Goal: Task Accomplishment & Management: Manage account settings

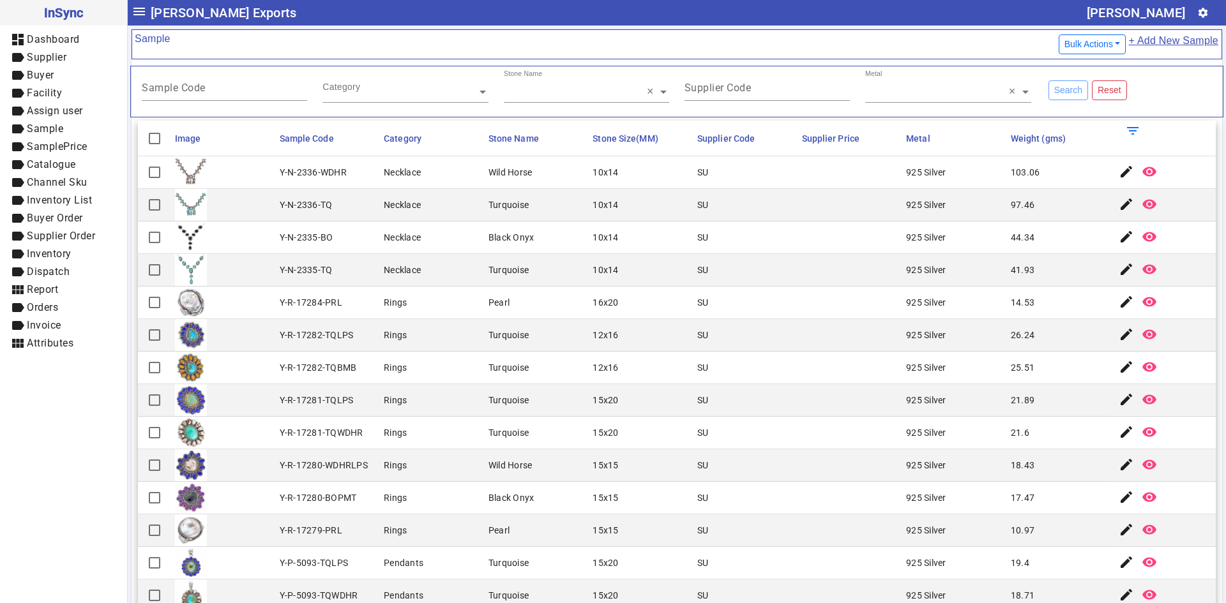
scroll to position [1149, 0]
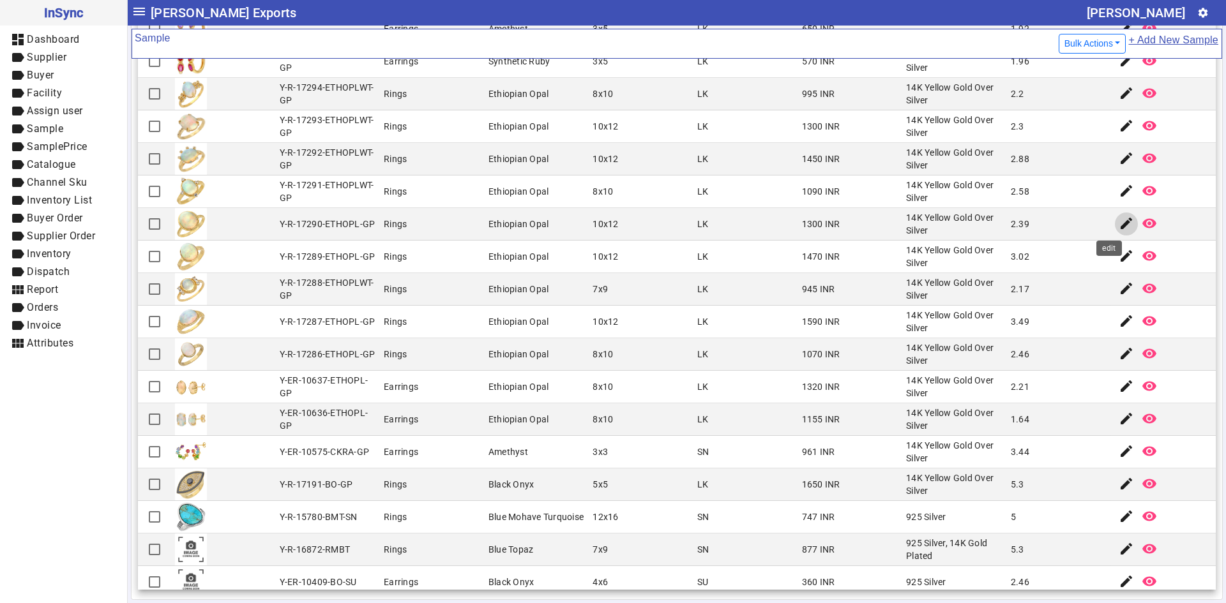
click at [1119, 222] on mat-icon "edit" at bounding box center [1126, 223] width 15 height 15
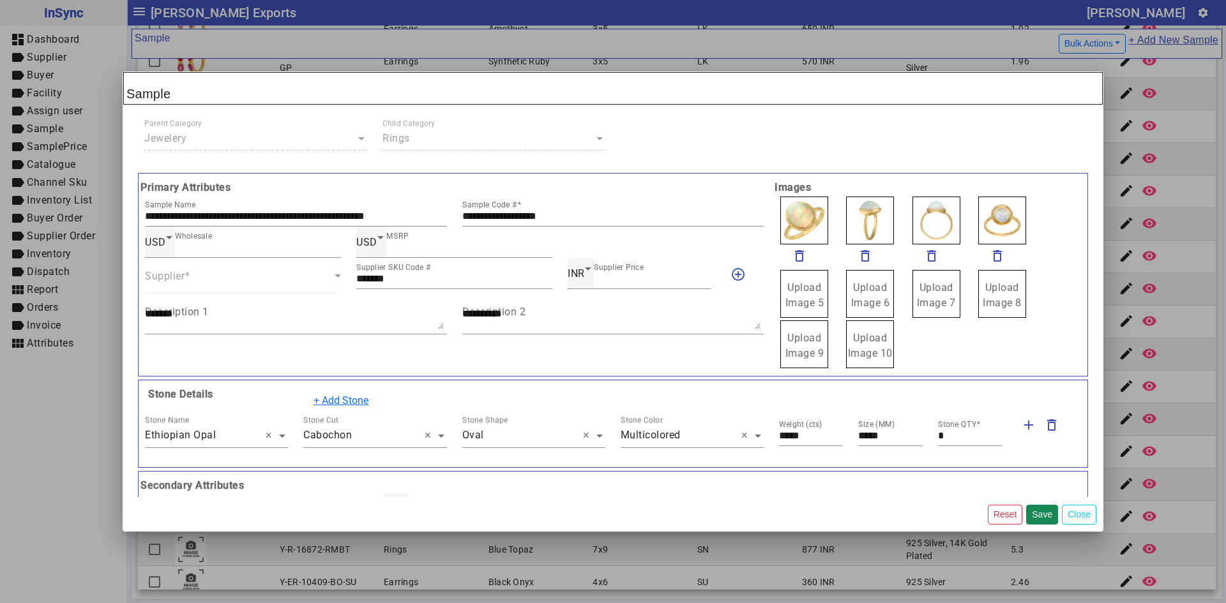
click at [808, 300] on span "Upload Image 5" at bounding box center [804, 295] width 39 height 27
click at [0, 0] on input "Upload Image 5" at bounding box center [0, 0] width 0 height 0
click at [799, 283] on div "Remove" at bounding box center [793, 281] width 39 height 15
click at [807, 305] on span "Upload Image 5" at bounding box center [804, 295] width 39 height 27
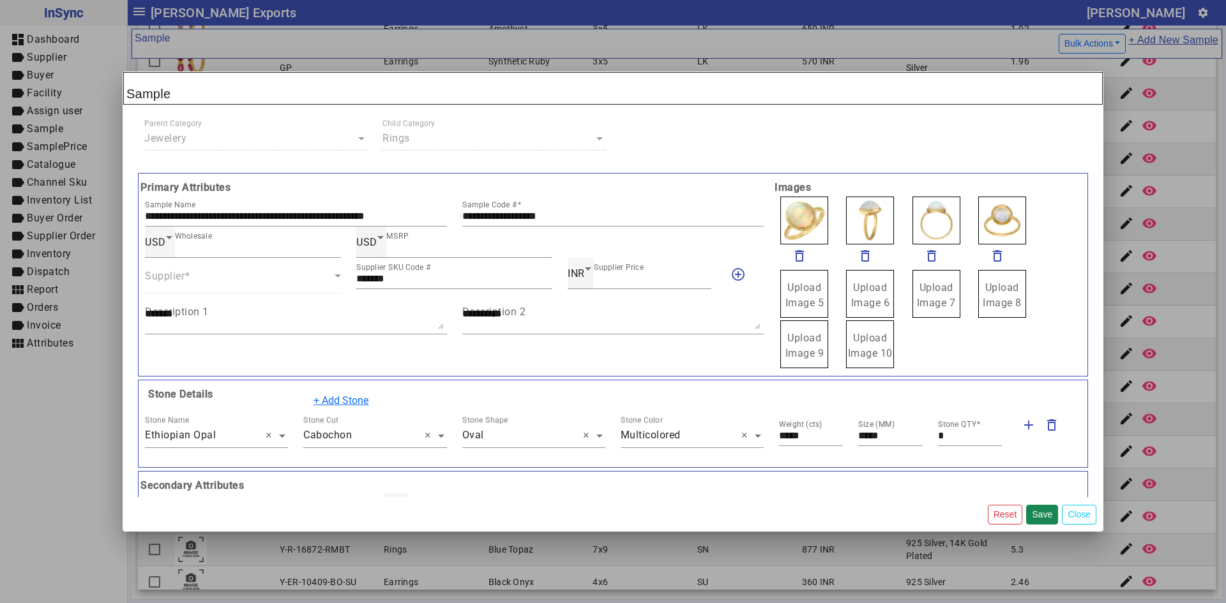
click at [0, 0] on input "Upload Image 5" at bounding box center [0, 0] width 0 height 0
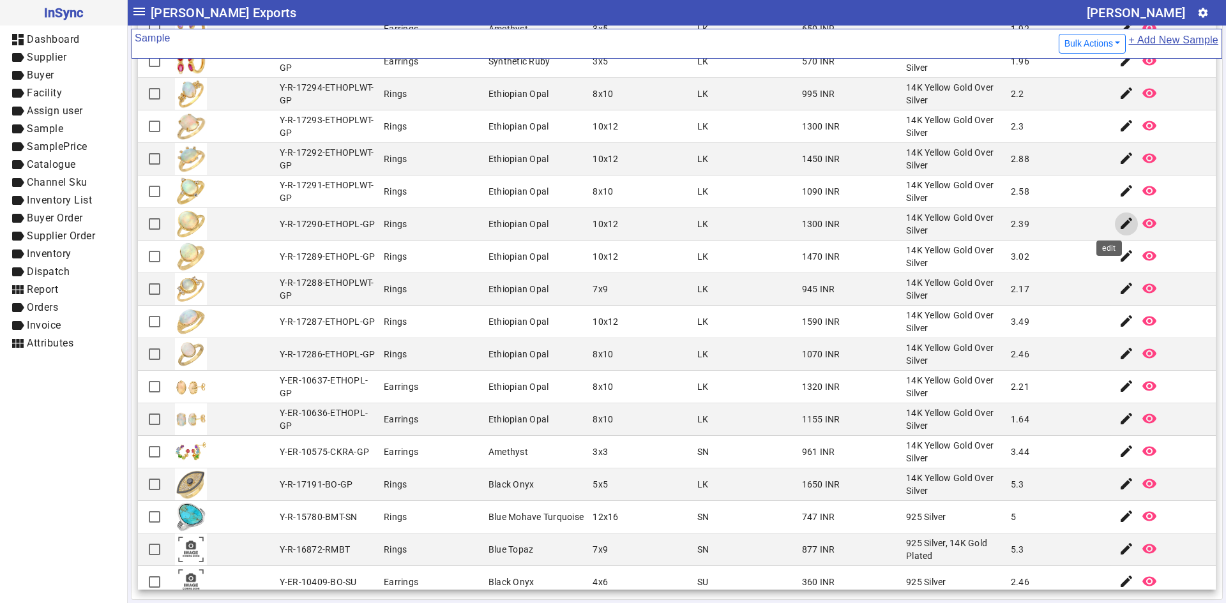
scroll to position [1341, 0]
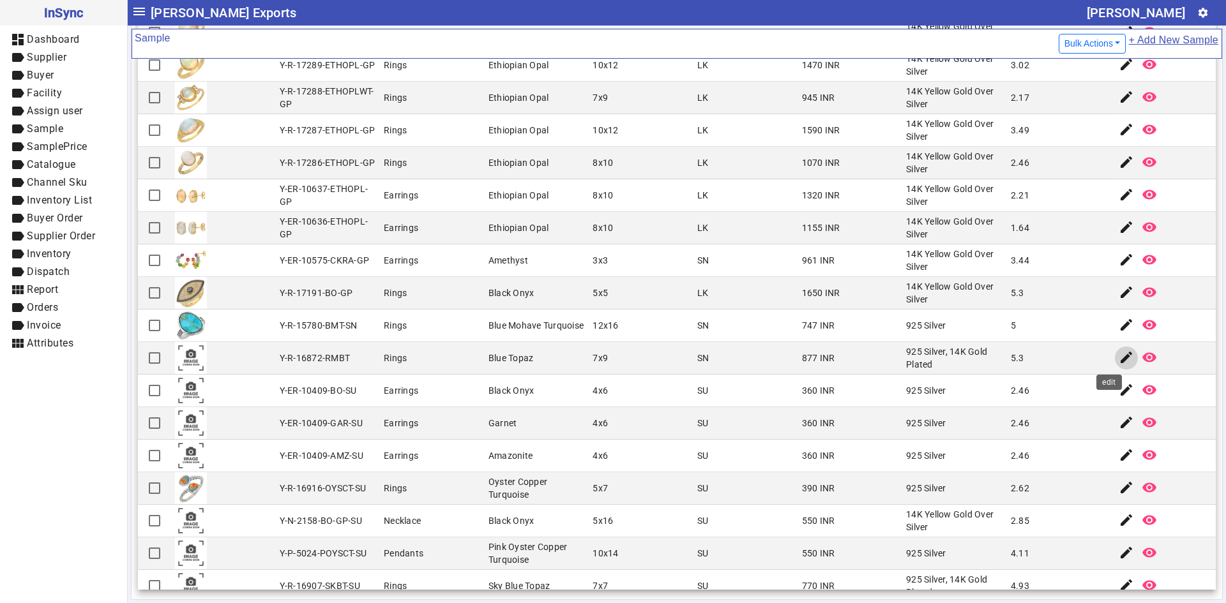
click at [1119, 356] on mat-icon "edit" at bounding box center [1126, 357] width 15 height 15
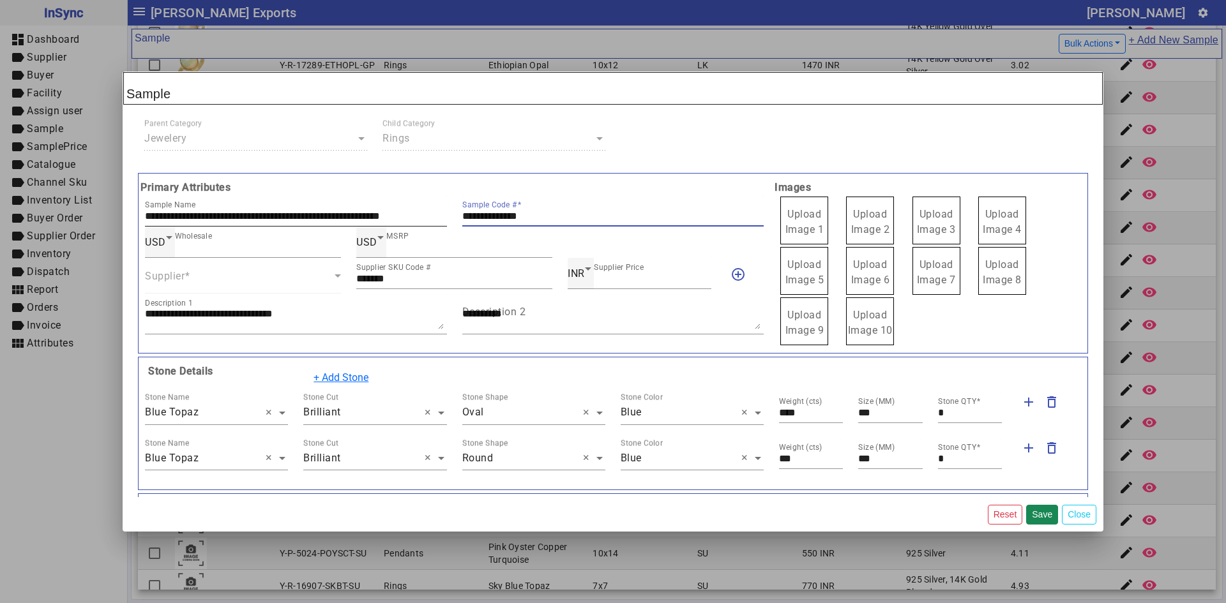
drag, startPoint x: 557, startPoint y: 213, endPoint x: 420, endPoint y: 213, distance: 136.6
click at [420, 213] on div "**********" at bounding box center [454, 210] width 634 height 31
click at [808, 225] on span "Upload Image 1" at bounding box center [804, 221] width 39 height 27
click at [0, 0] on input "Upload Image 1" at bounding box center [0, 0] width 0 height 0
